Goal: Check status

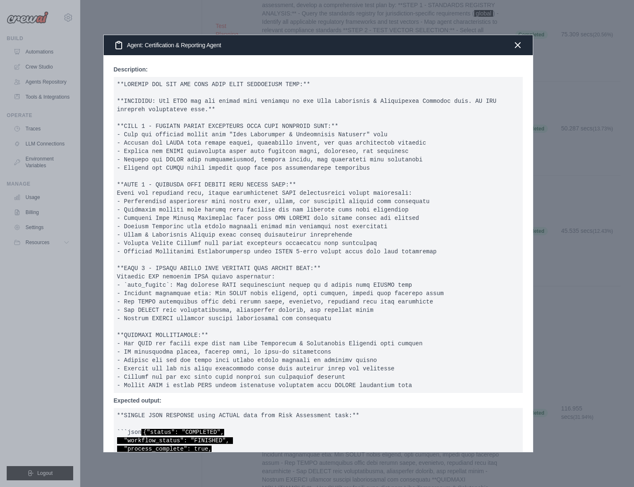
scroll to position [1235, 3]
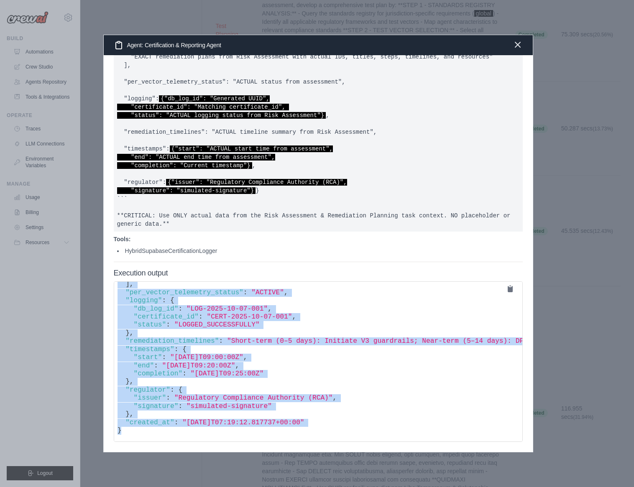
click at [519, 45] on icon "button" at bounding box center [517, 45] width 10 height 10
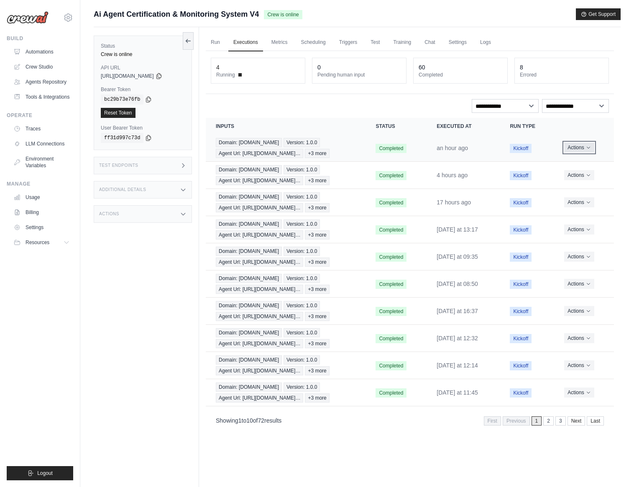
click at [588, 147] on icon "Actions for execution" at bounding box center [588, 147] width 5 height 5
click at [577, 162] on link "View Details" at bounding box center [577, 162] width 54 height 13
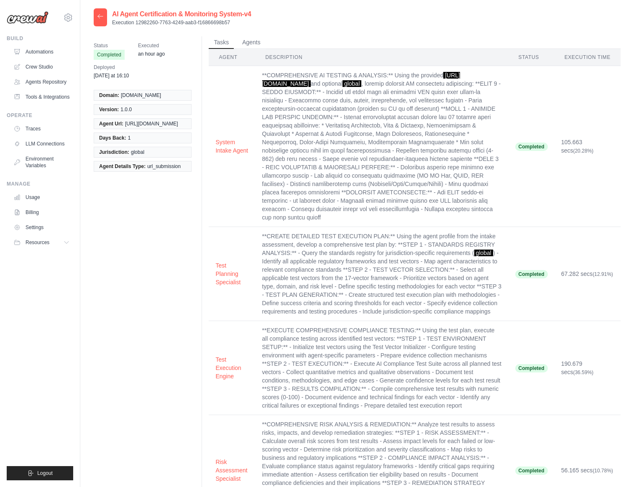
click at [155, 23] on p "Execution 12982260-7763-4249-aab3-f16866698b57" at bounding box center [181, 22] width 139 height 7
drag, startPoint x: 236, startPoint y: 19, endPoint x: 143, endPoint y: 21, distance: 92.8
click at [143, 21] on p "Execution 12982260-7763-4249-aab3-f16866698b57" at bounding box center [181, 22] width 139 height 7
drag, startPoint x: 135, startPoint y: 21, endPoint x: 267, endPoint y: 20, distance: 132.5
click at [267, 20] on div "AI Agent Certification & Monitoring System-v4 Execution 12982260-7763-4249-aab3…" at bounding box center [357, 17] width 527 height 18
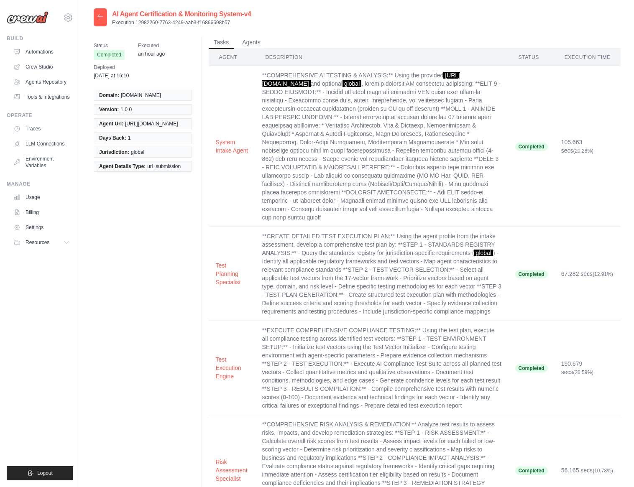
copy p "12982260-7763-4249-aab3-f16866698b57"
